Goal: Transaction & Acquisition: Purchase product/service

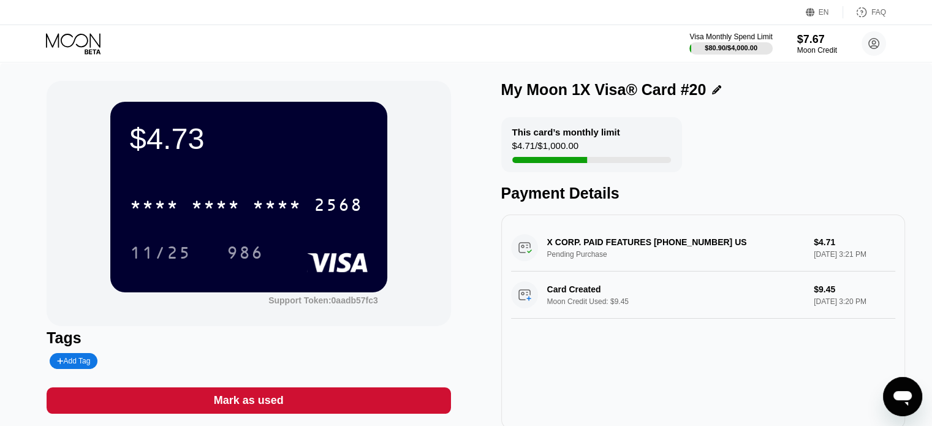
click at [76, 43] on icon at bounding box center [74, 43] width 57 height 21
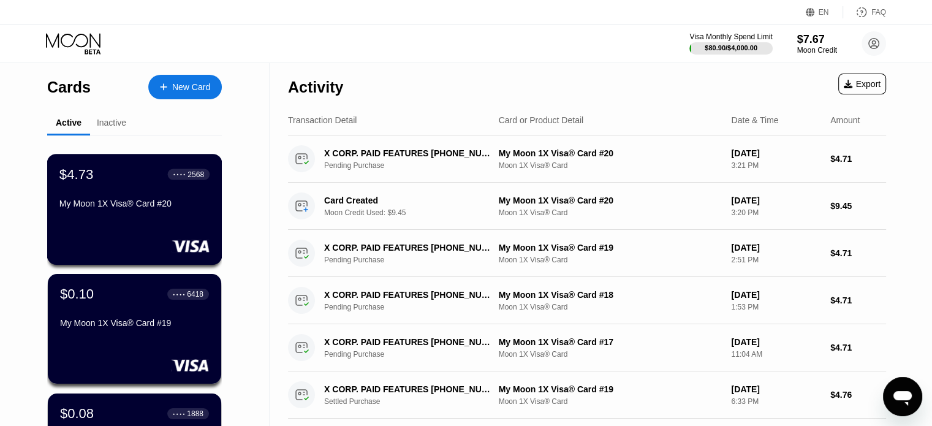
click at [112, 208] on div "My Moon 1X Visa® Card #20" at bounding box center [134, 203] width 150 height 10
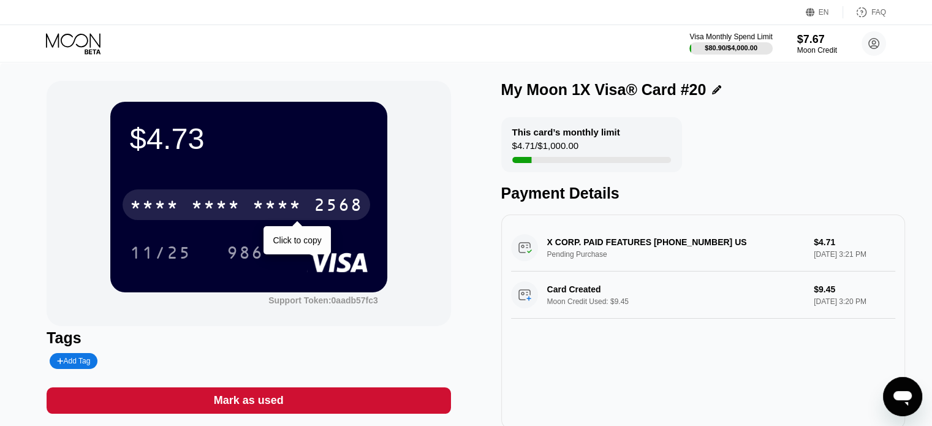
click at [186, 206] on div "* * * * * * * * * * * * 2568" at bounding box center [247, 204] width 248 height 31
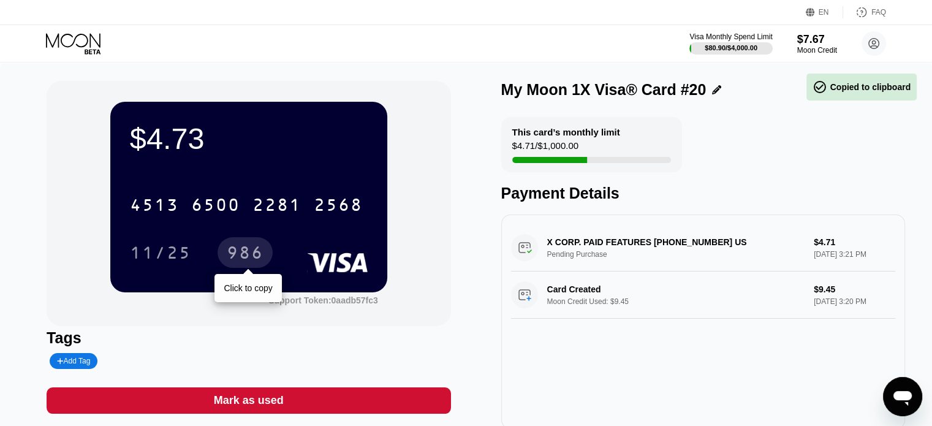
click at [234, 251] on div "986" at bounding box center [245, 254] width 37 height 20
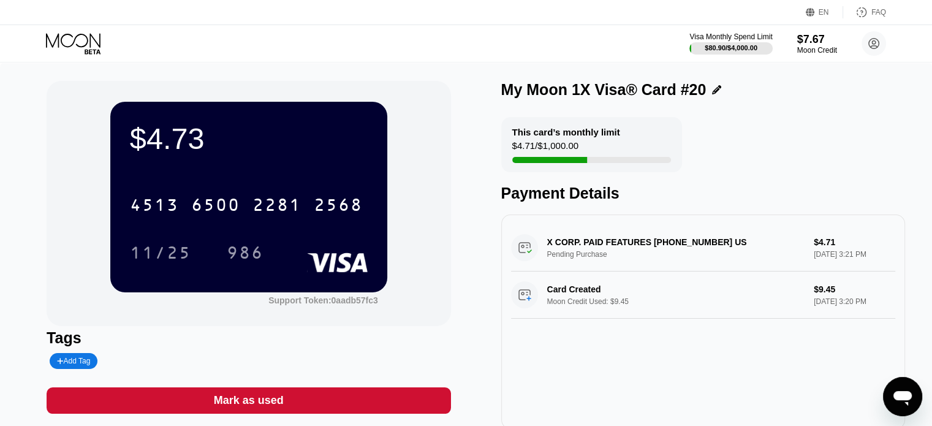
drag, startPoint x: 55, startPoint y: 37, endPoint x: 91, endPoint y: 40, distance: 36.2
click at [55, 37] on icon at bounding box center [74, 43] width 57 height 21
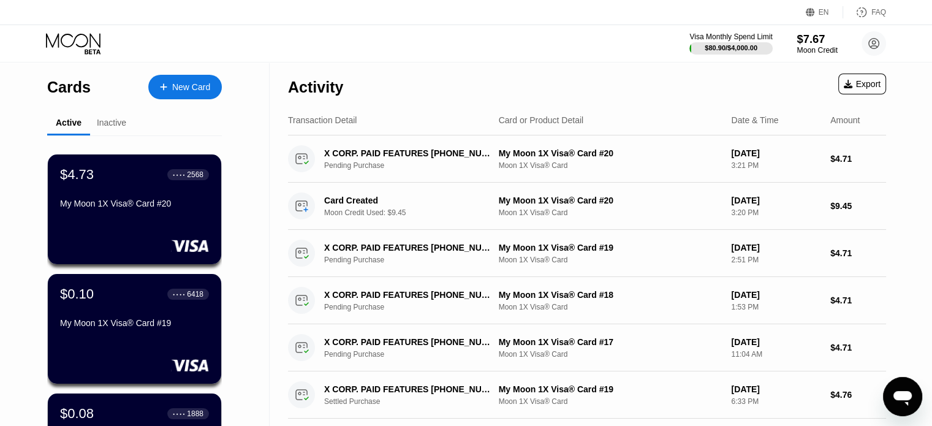
click at [634, 41] on div "$7.67" at bounding box center [816, 38] width 41 height 13
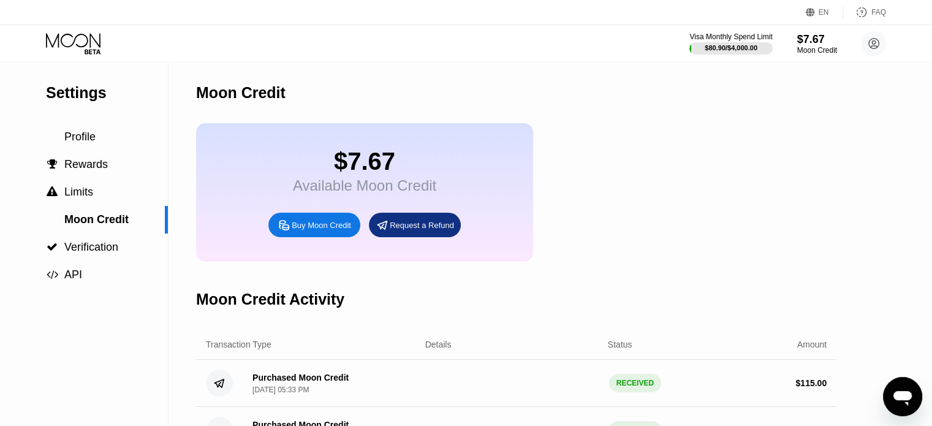
click at [308, 228] on div "Buy Moon Credit" at bounding box center [314, 225] width 92 height 25
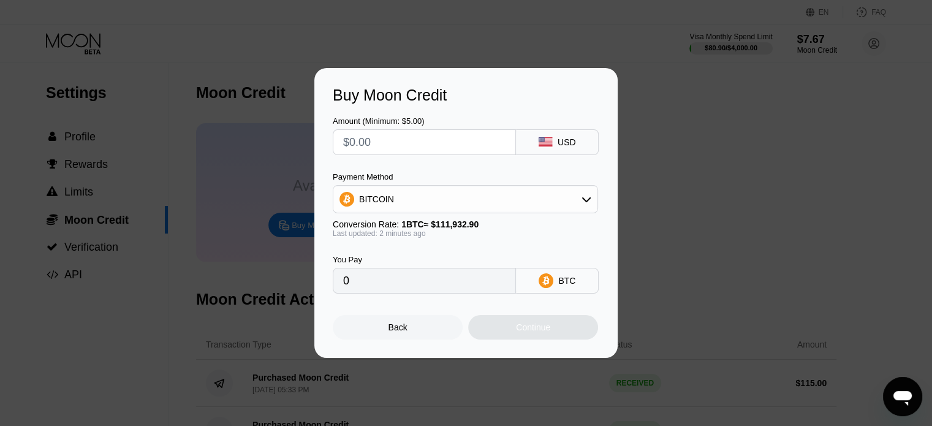
click at [430, 132] on input "text" at bounding box center [424, 142] width 162 height 25
type input "$11"
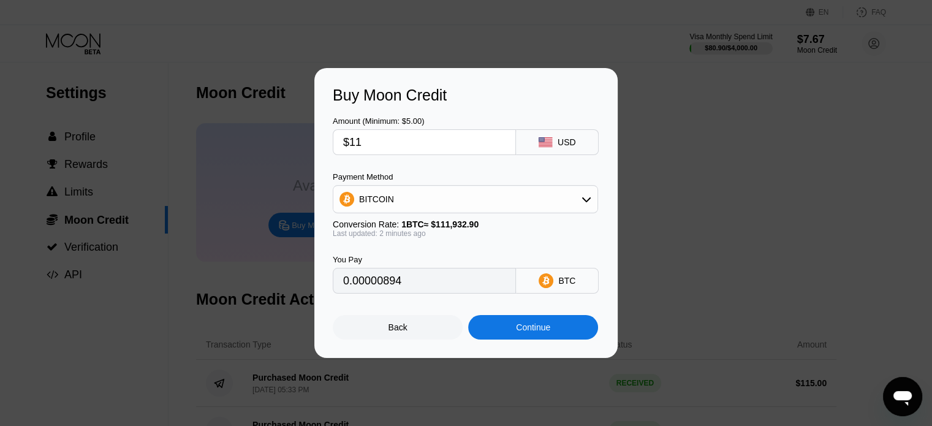
type input "0.00009828"
type input "$110"
type input "0.00098274"
type input "$110"
click at [446, 187] on div "BITCOIN" at bounding box center [465, 199] width 264 height 25
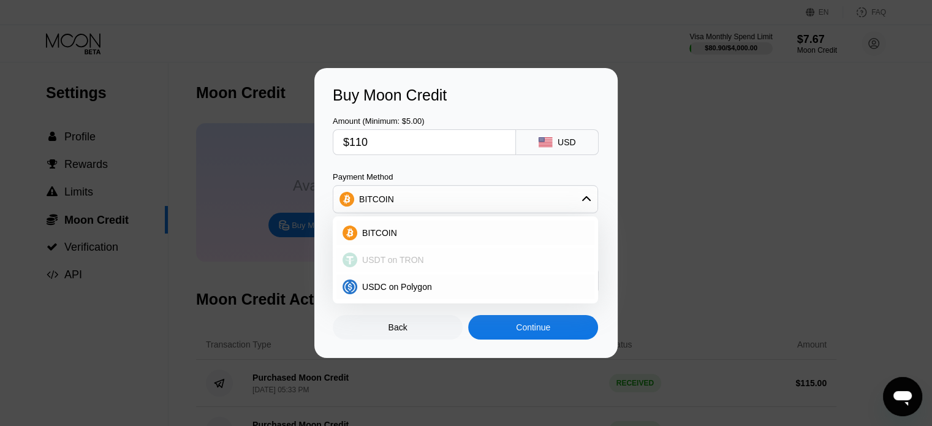
click at [409, 267] on div "USDT on TRON" at bounding box center [465, 260] width 258 height 25
type input "111.11"
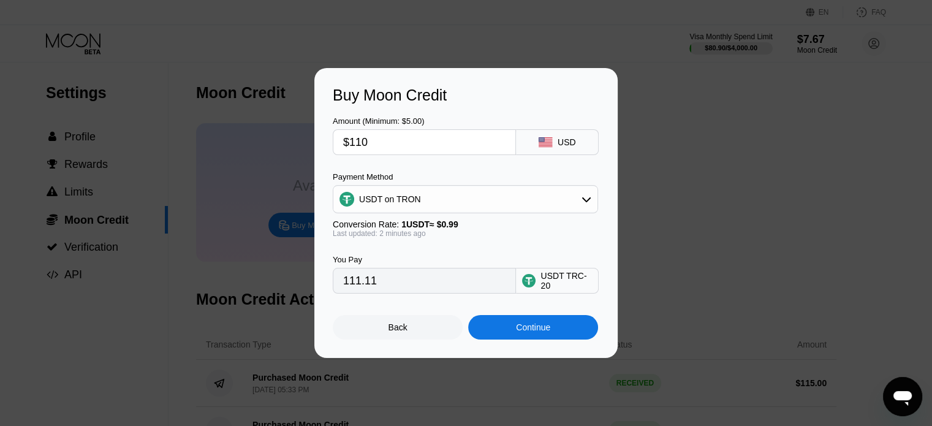
click at [518, 332] on div "Continue" at bounding box center [533, 327] width 34 height 10
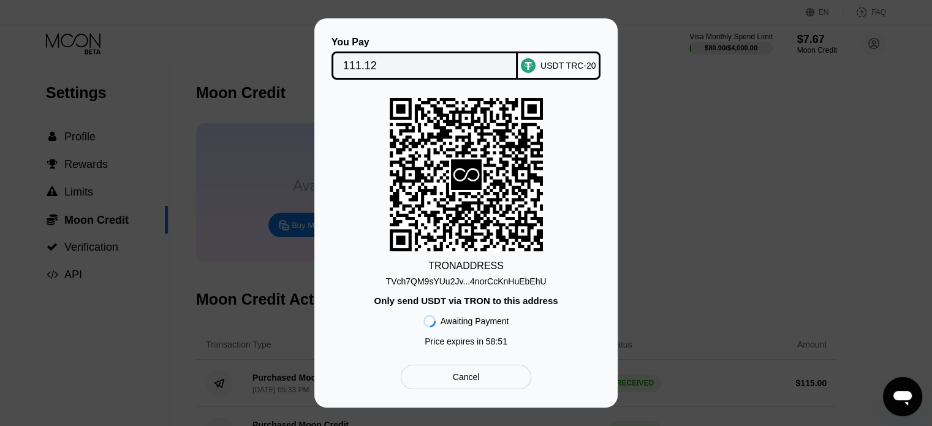
click at [478, 278] on div "TVch7QM9sYUu2Jv...4norCcKnHuEbEhU" at bounding box center [466, 281] width 161 height 10
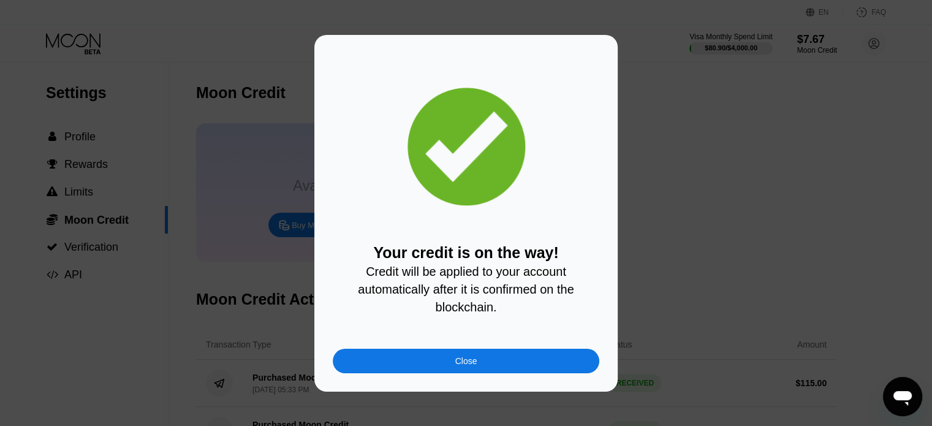
click at [478, 360] on div "Close" at bounding box center [466, 361] width 267 height 25
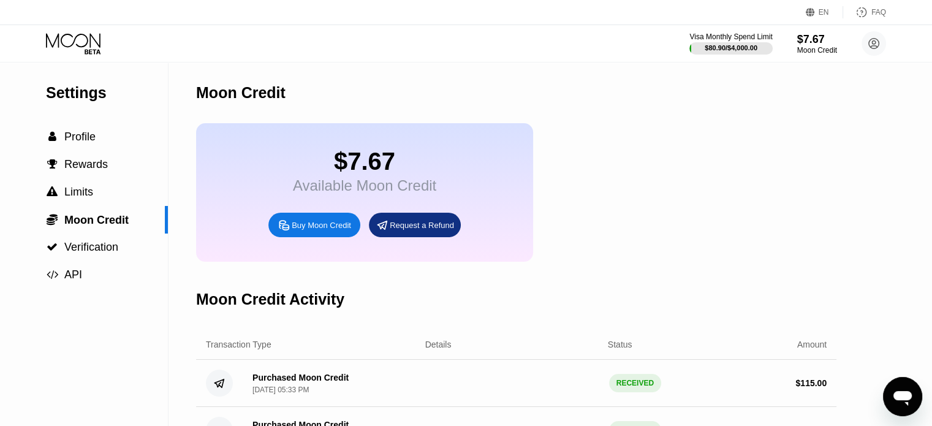
click at [67, 49] on icon at bounding box center [74, 43] width 57 height 21
